Goal: Transaction & Acquisition: Purchase product/service

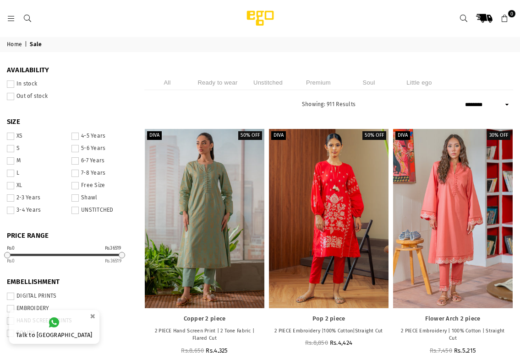
select select "******"
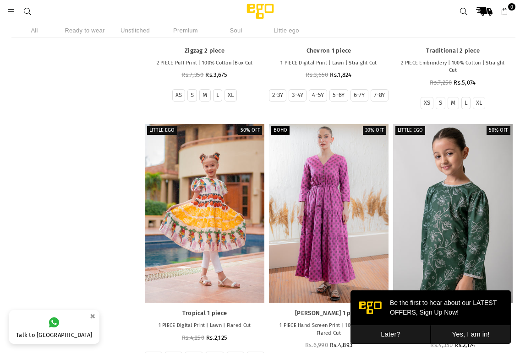
scroll to position [749, 0]
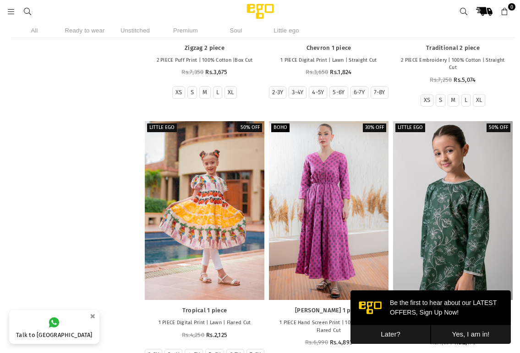
click at [402, 333] on button "Later?" at bounding box center [390, 335] width 80 height 19
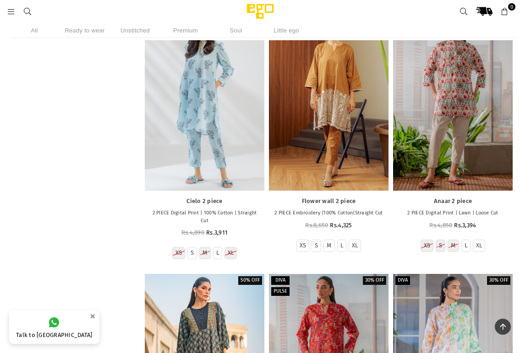
scroll to position [4301, 0]
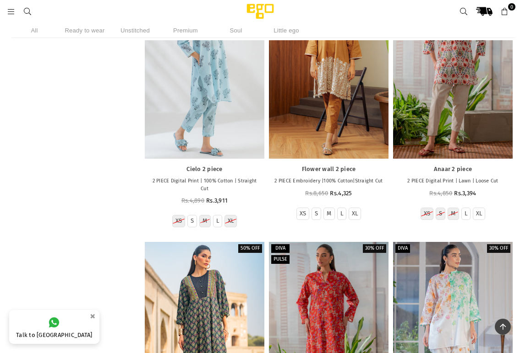
click at [207, 158] on div at bounding box center [205, 68] width 120 height 179
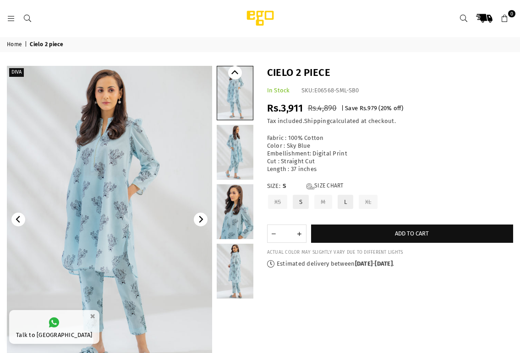
click at [105, 214] on link at bounding box center [109, 219] width 205 height 307
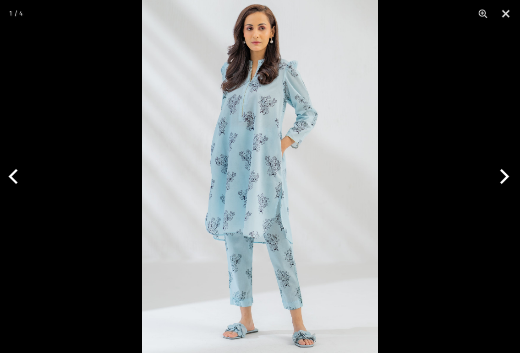
click at [259, 206] on img at bounding box center [260, 176] width 236 height 353
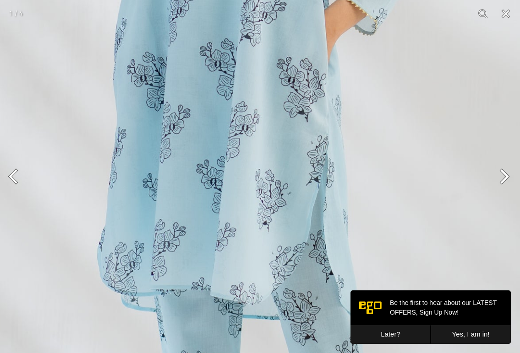
click at [505, 178] on button "Next" at bounding box center [502, 177] width 34 height 46
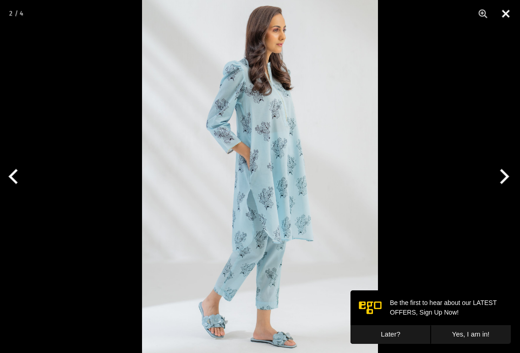
click at [505, 13] on button "Close" at bounding box center [505, 13] width 23 height 27
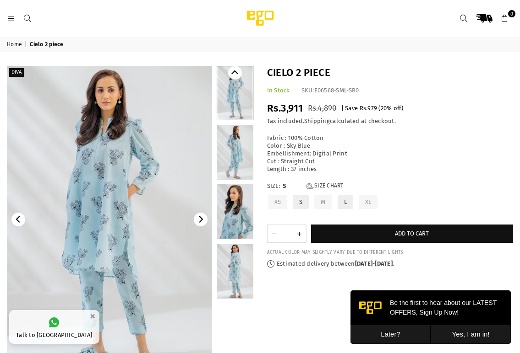
click at [7, 20] on icon at bounding box center [11, 19] width 8 height 8
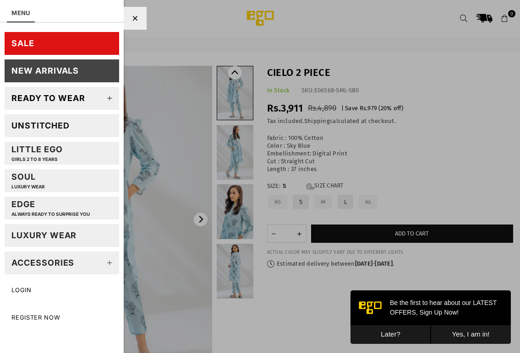
click at [65, 97] on div "Ready to wear" at bounding box center [48, 98] width 74 height 11
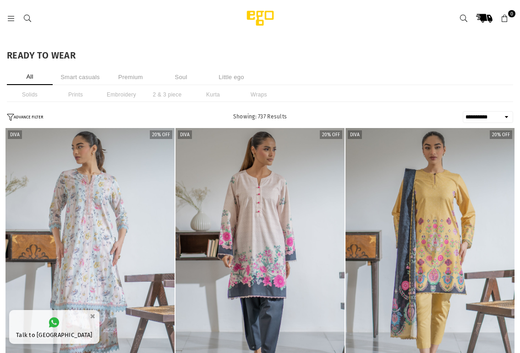
select select "**********"
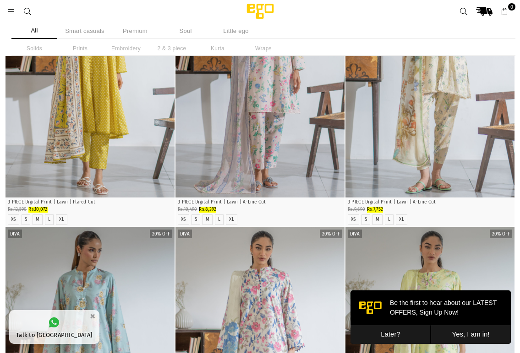
scroll to position [1567, 0]
